Goal: Find specific page/section: Find specific page/section

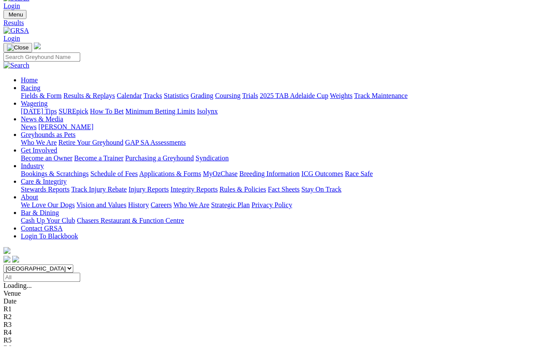
scroll to position [15, 0]
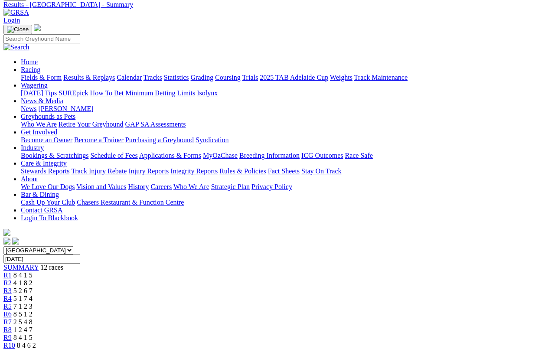
scroll to position [36, 0]
click at [29, 74] on link "Fields & Form" at bounding box center [41, 77] width 41 height 7
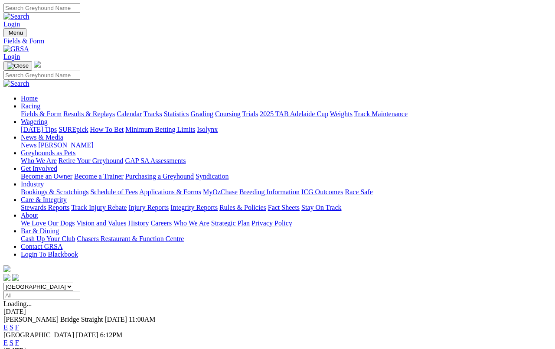
scroll to position [3, 0]
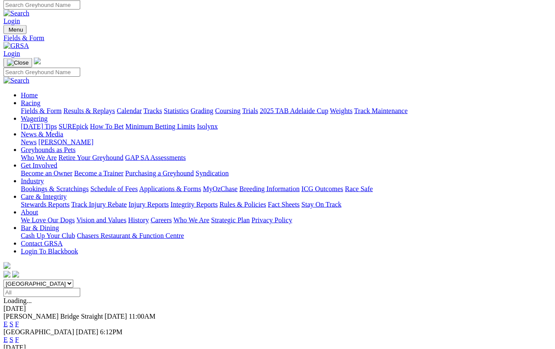
click at [45, 328] on span "[GEOGRAPHIC_DATA]" at bounding box center [38, 331] width 71 height 7
click at [19, 336] on link "F" at bounding box center [17, 339] width 4 height 7
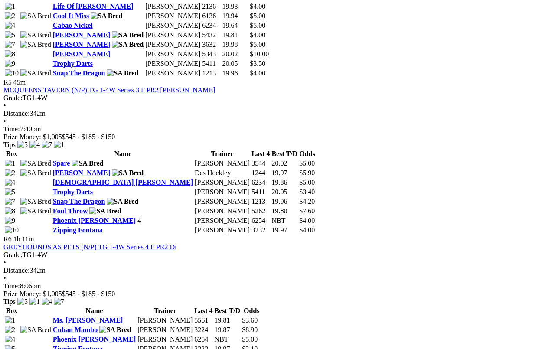
scroll to position [985, 0]
